Goal: Register for event/course

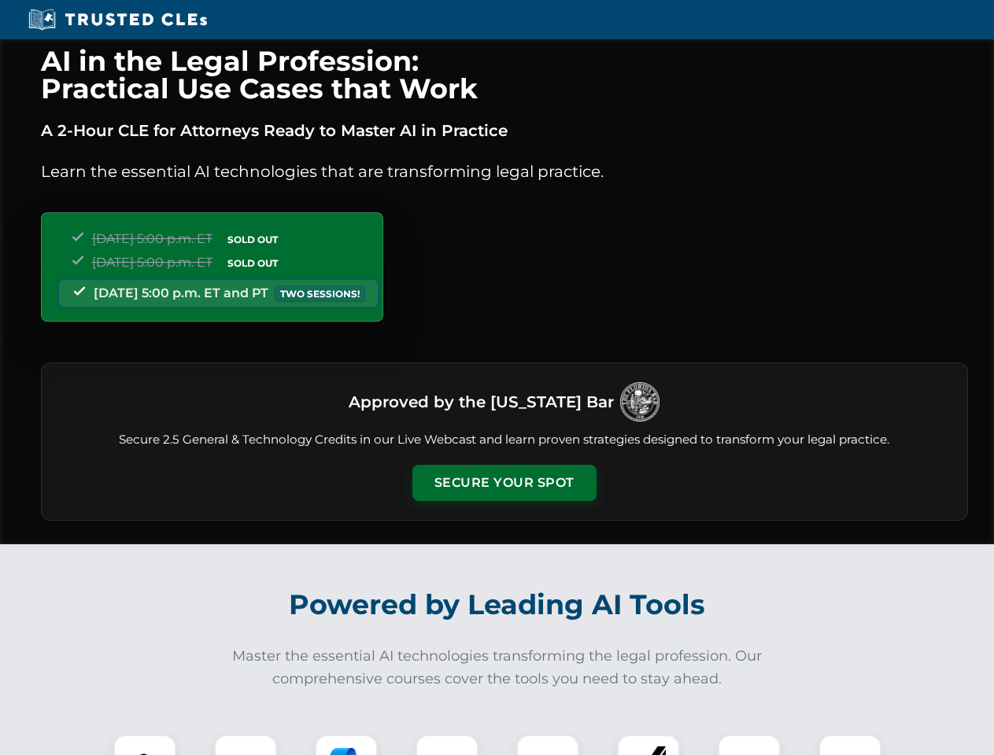
click at [504, 483] on button "Secure Your Spot" at bounding box center [504, 483] width 184 height 36
click at [145, 745] on img at bounding box center [145, 767] width 46 height 46
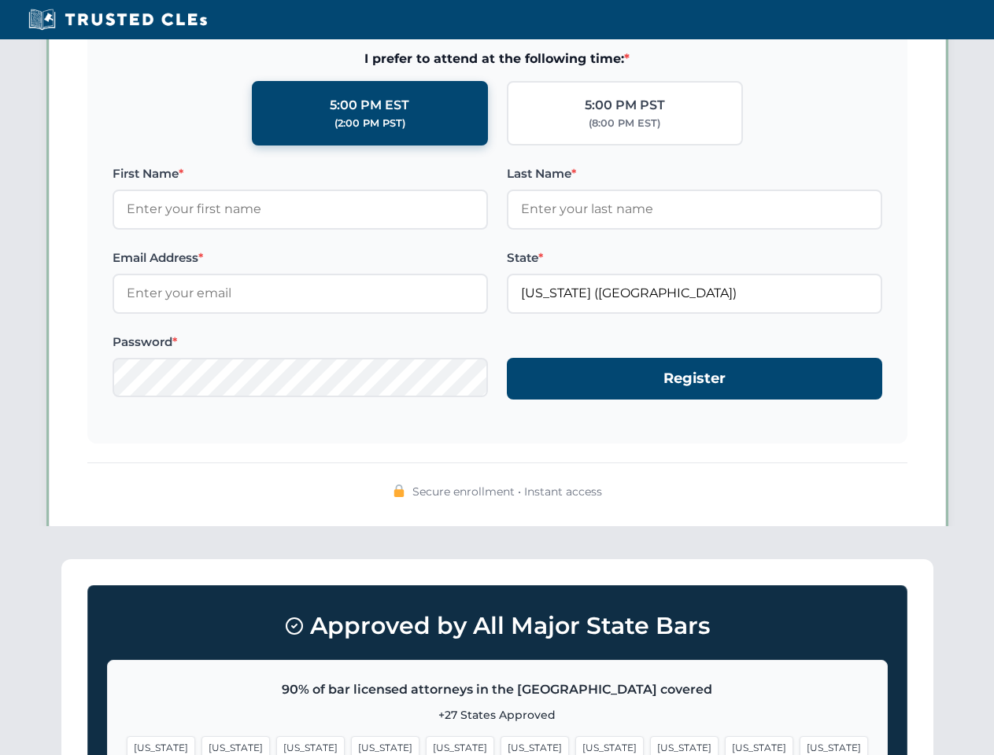
click at [575, 745] on span "[US_STATE]" at bounding box center [609, 747] width 68 height 23
click at [725, 745] on span "[US_STATE]" at bounding box center [759, 747] width 68 height 23
